Goal: Information Seeking & Learning: Learn about a topic

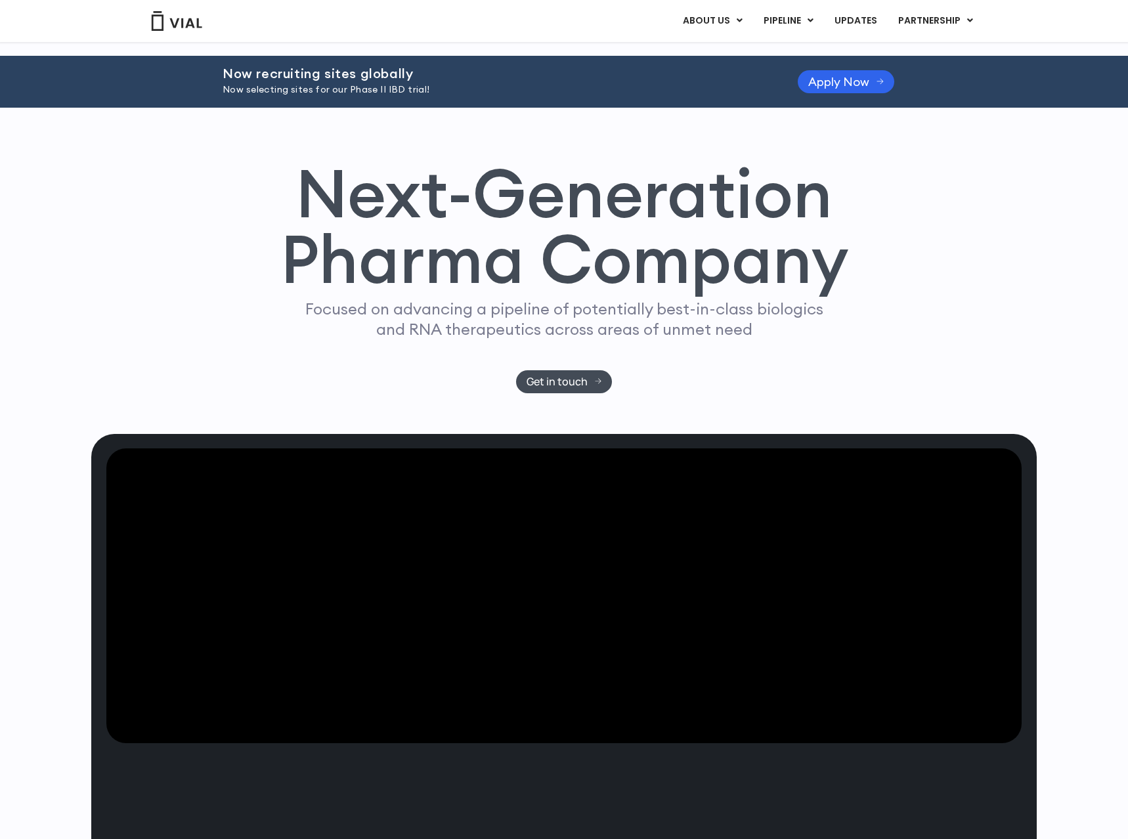
scroll to position [3482, 0]
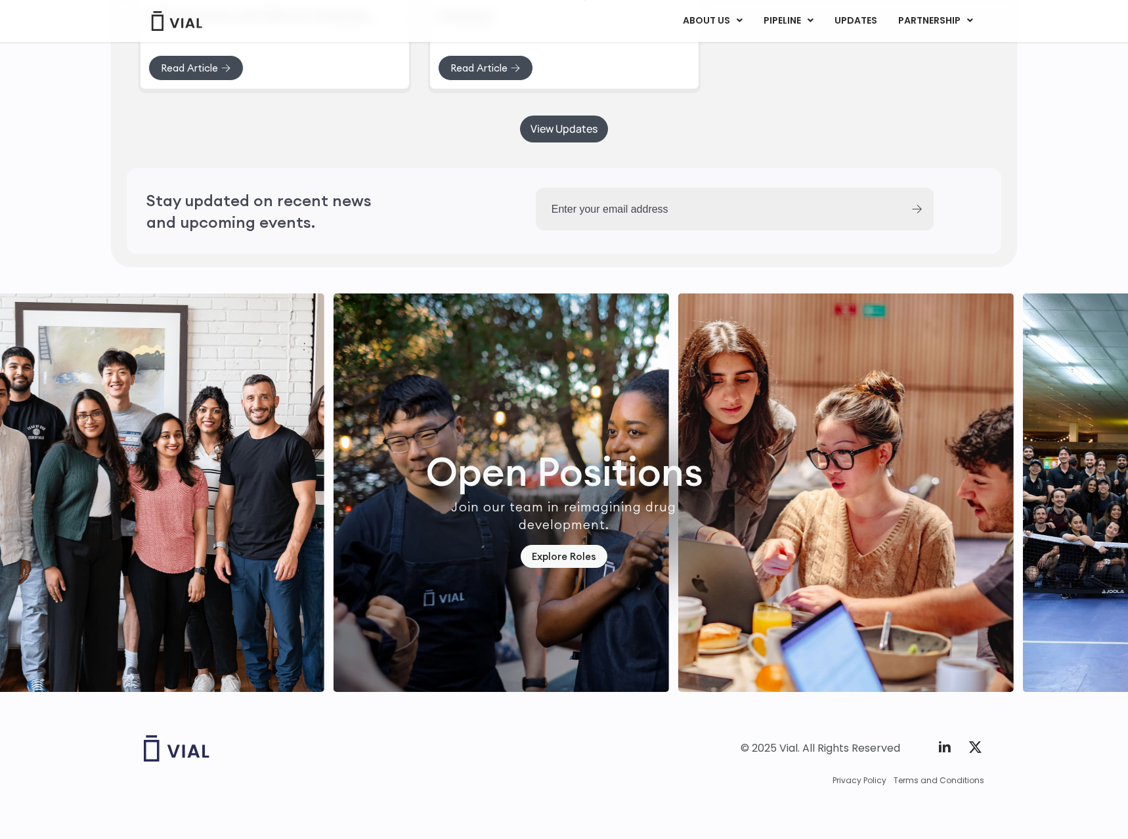
click at [874, 778] on span "Privacy Policy" at bounding box center [859, 781] width 54 height 12
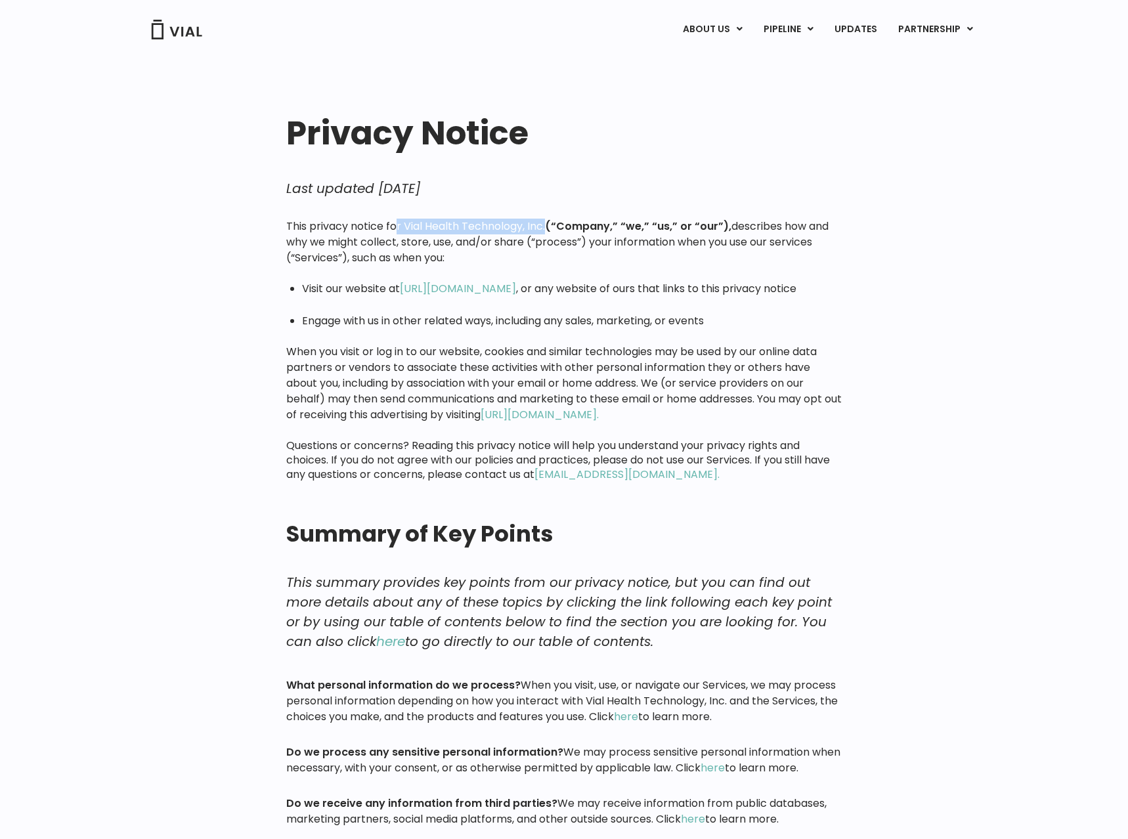
drag, startPoint x: 398, startPoint y: 224, endPoint x: 546, endPoint y: 230, distance: 148.4
click at [546, 230] on p "This privacy notice for Vial Health Technology, Inc. (“Company,” “we,” “us,” or…" at bounding box center [564, 242] width 556 height 47
copy p "r Vial Health Technology, Inc."
